Goal: Navigation & Orientation: Find specific page/section

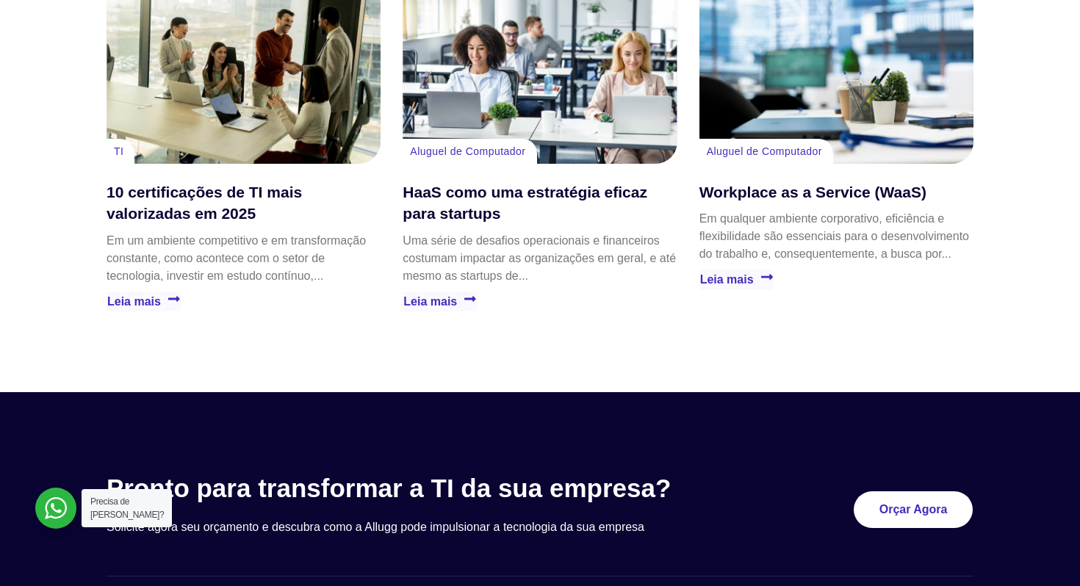
scroll to position [4312, 0]
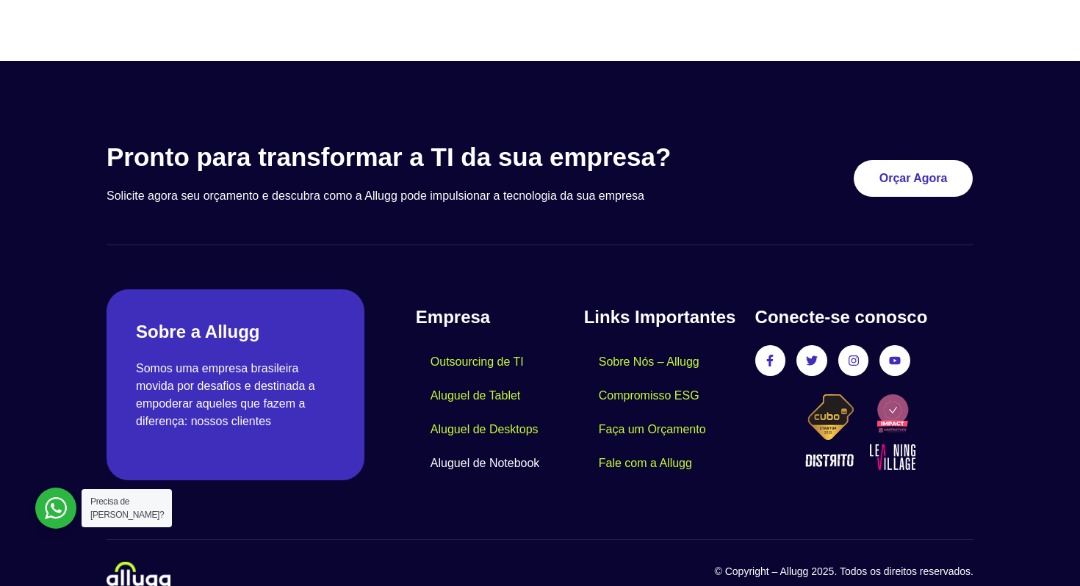
click at [499, 447] on link "Aluguel de Notebook" at bounding box center [485, 464] width 139 height 34
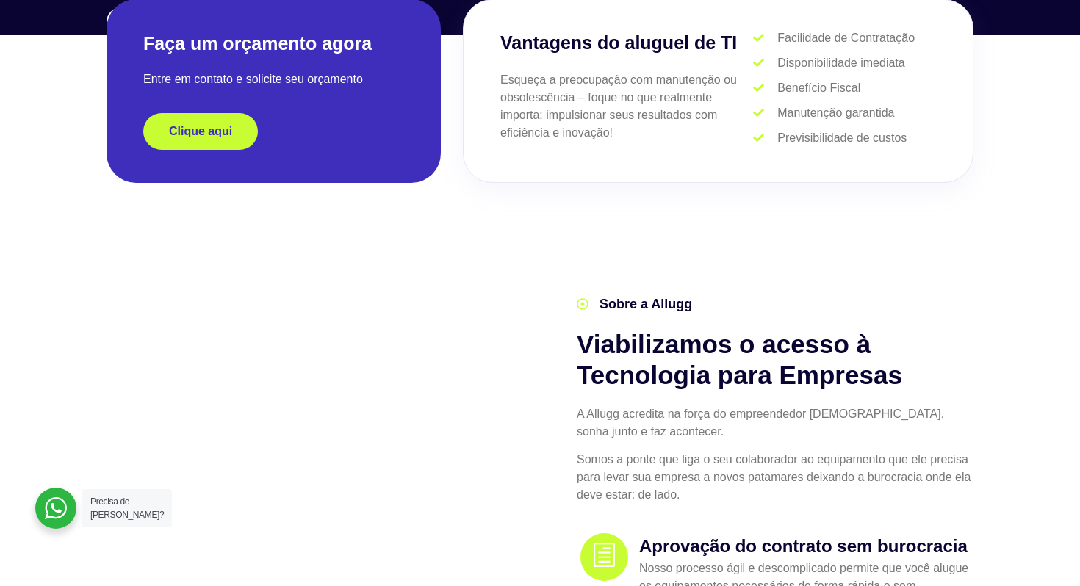
scroll to position [0, 0]
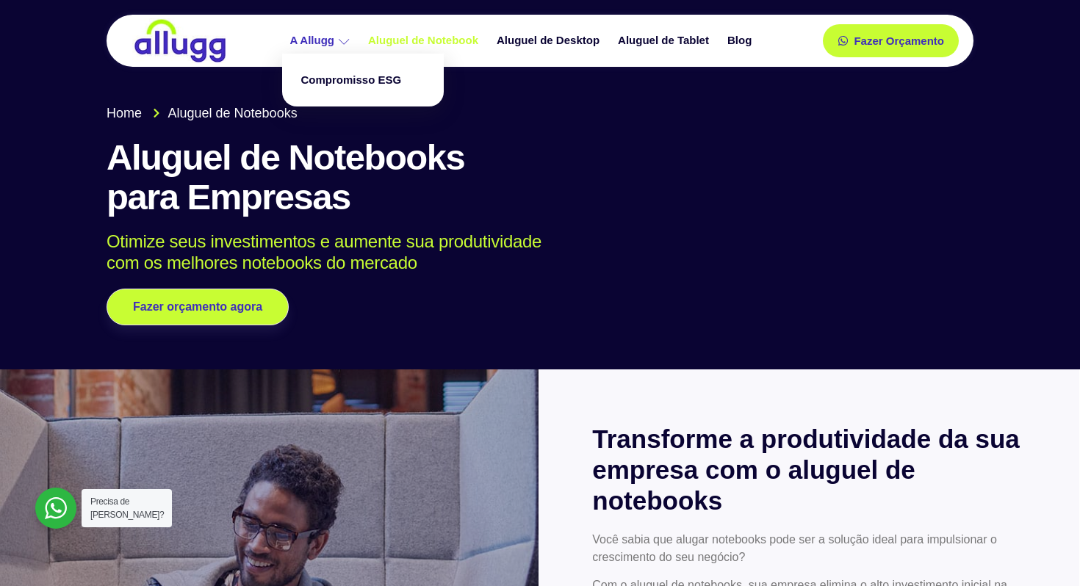
click at [317, 38] on link "A Allugg" at bounding box center [321, 41] width 79 height 26
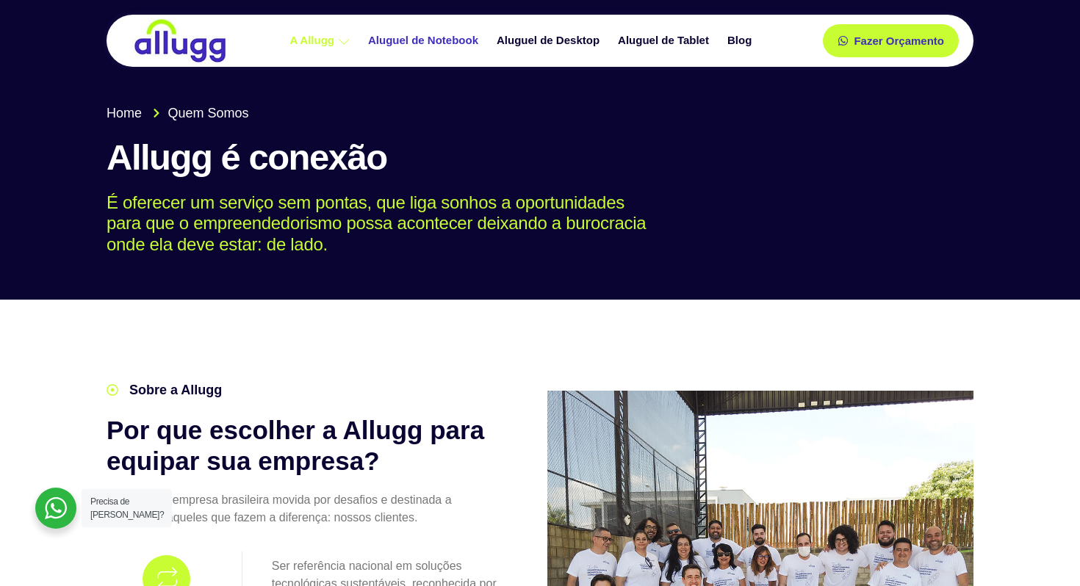
click at [422, 37] on link "Aluguel de Notebook" at bounding box center [425, 41] width 129 height 26
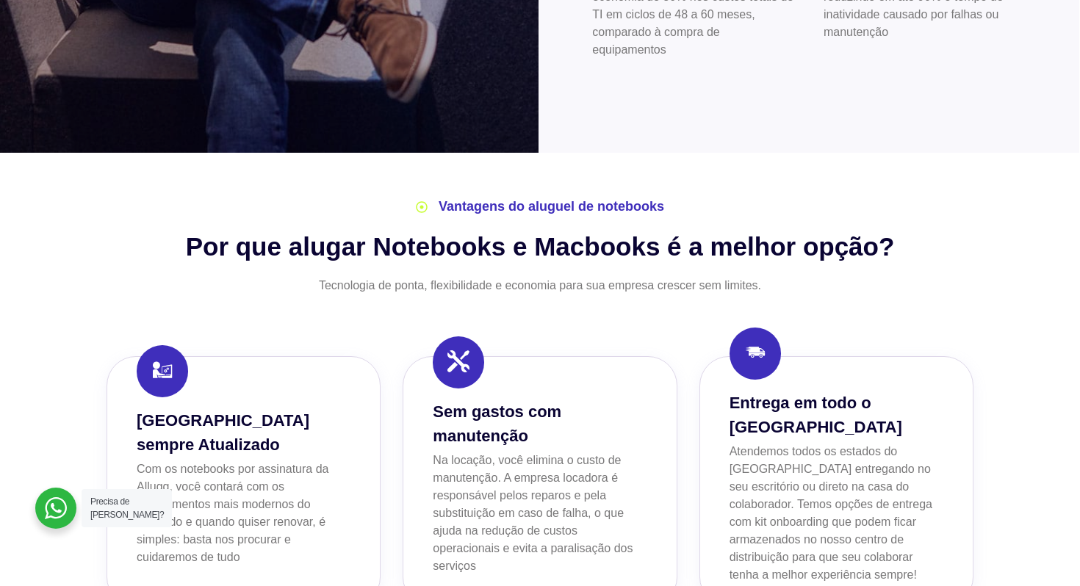
scroll to position [899, 0]
